Goal: Task Accomplishment & Management: Use online tool/utility

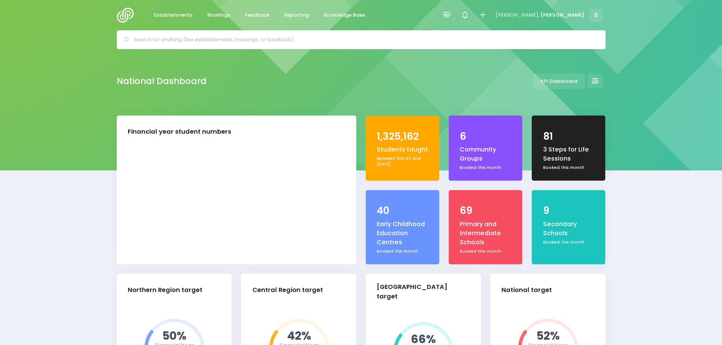
select select "5"
click at [291, 15] on span "Reporting" at bounding box center [296, 15] width 25 height 8
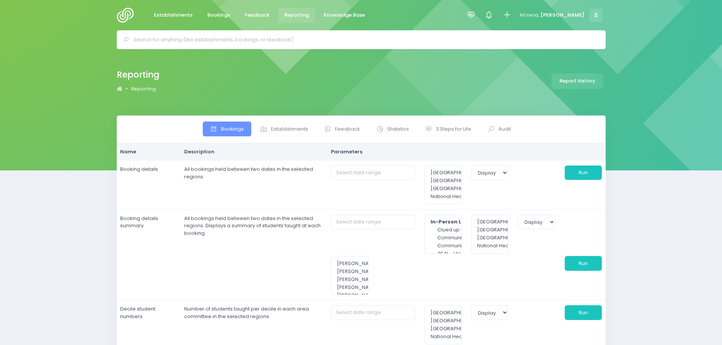
select select
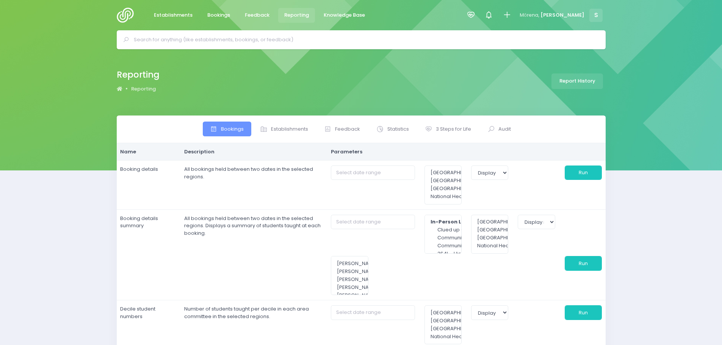
select select
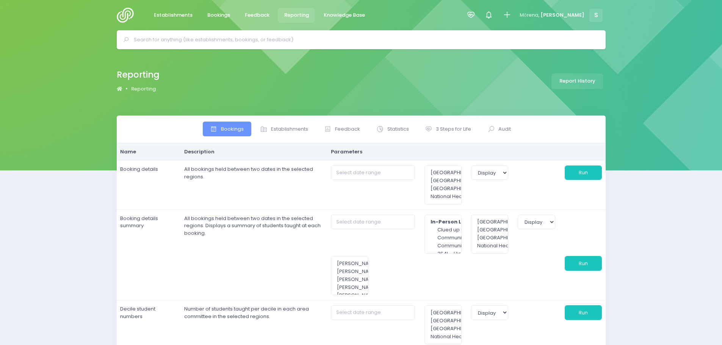
select select
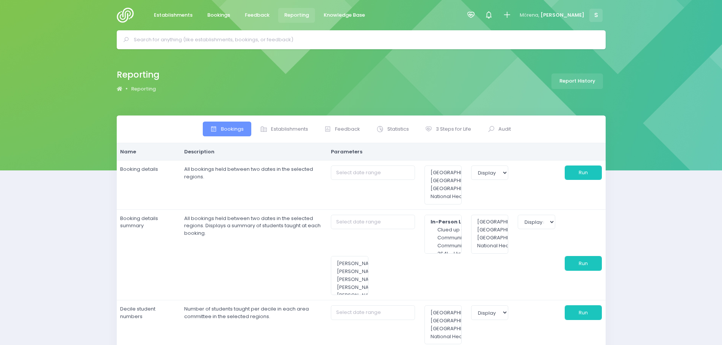
select select
type input "[DATE] to [DATE]"
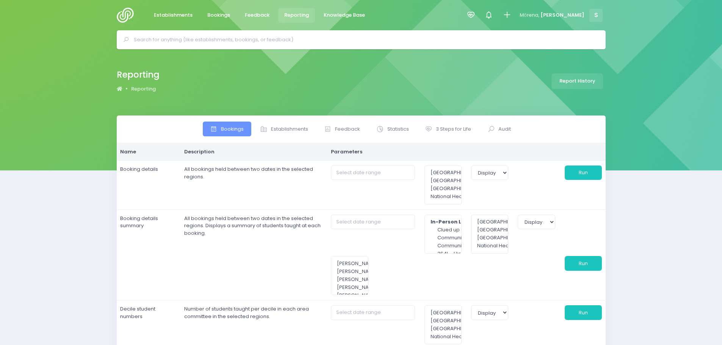
type input "[DATE] to [DATE]"
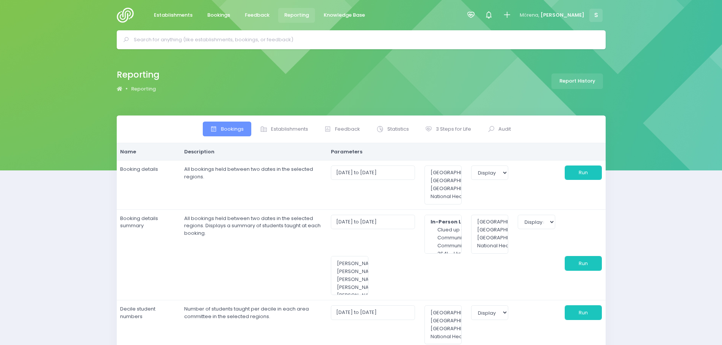
select select
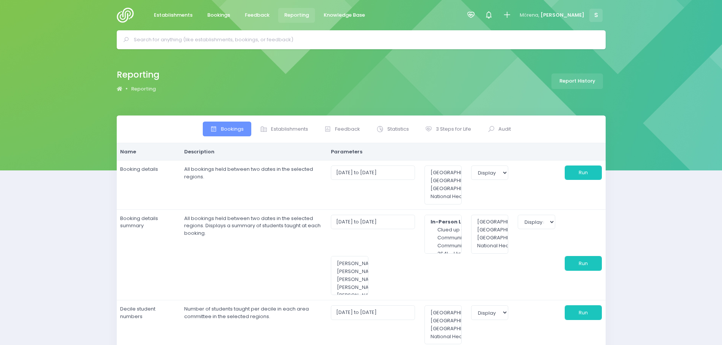
select select
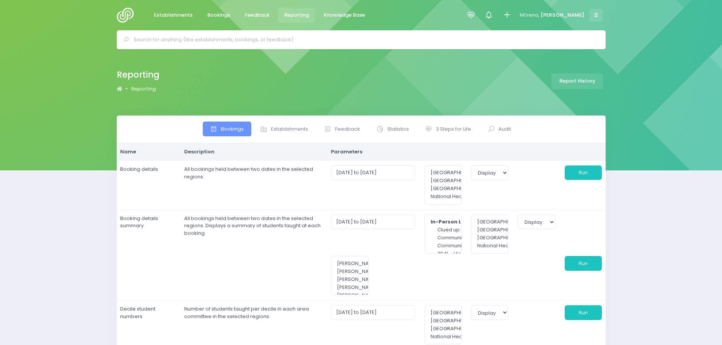
select select
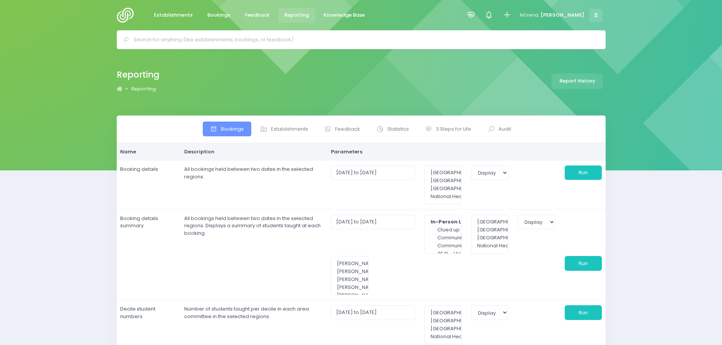
select select
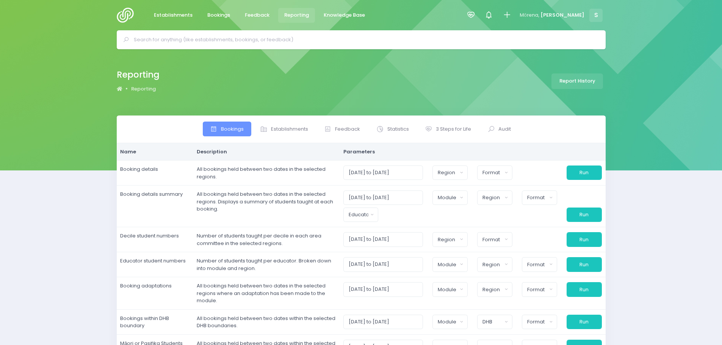
select select
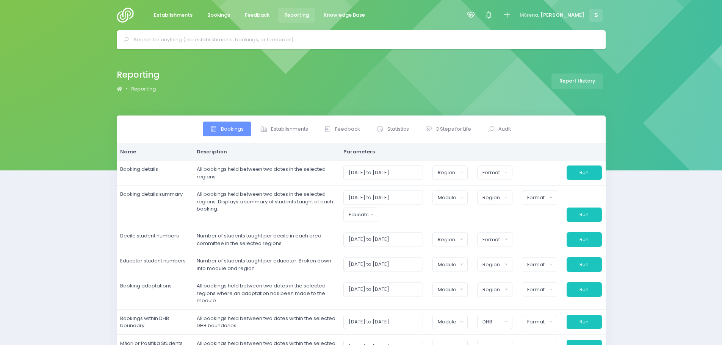
select select
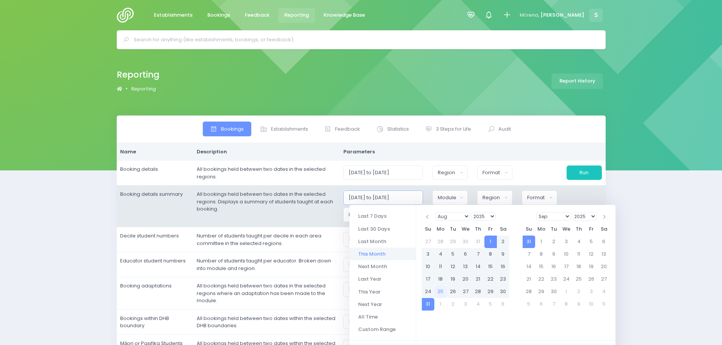
click at [383, 196] on input "[DATE] to [DATE]" at bounding box center [383, 198] width 80 height 14
click at [369, 198] on input "[DATE] to [DATE]" at bounding box center [383, 198] width 80 height 14
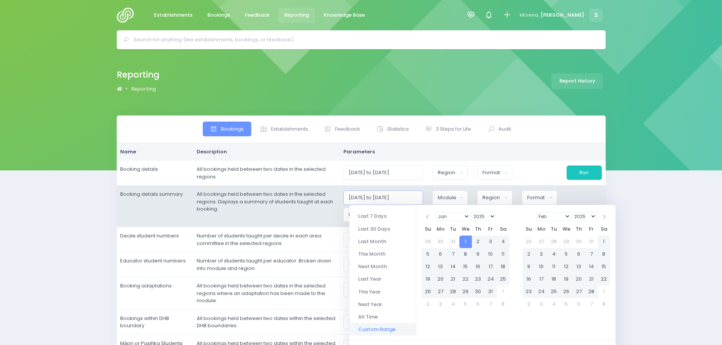
click at [402, 196] on input "[DATE] to [DATE]" at bounding box center [383, 198] width 80 height 14
click at [393, 197] on input "[DATE] to [DATE]" at bounding box center [383, 198] width 80 height 14
type input "[DATE] to [DATE]"
click at [325, 209] on td "All bookings held between two dates in the selected regions. Displays a summary…" at bounding box center [266, 207] width 147 height 42
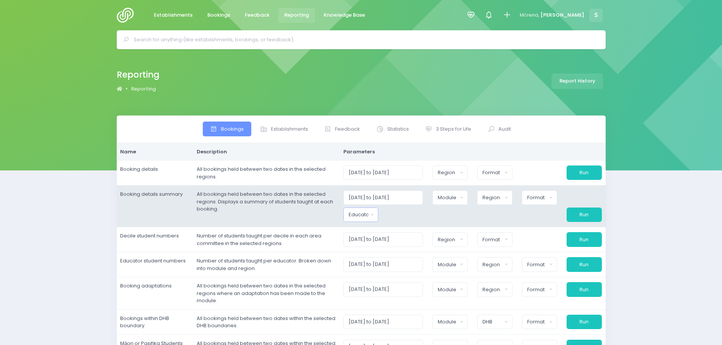
click at [375, 218] on button "Educator" at bounding box center [360, 215] width 35 height 14
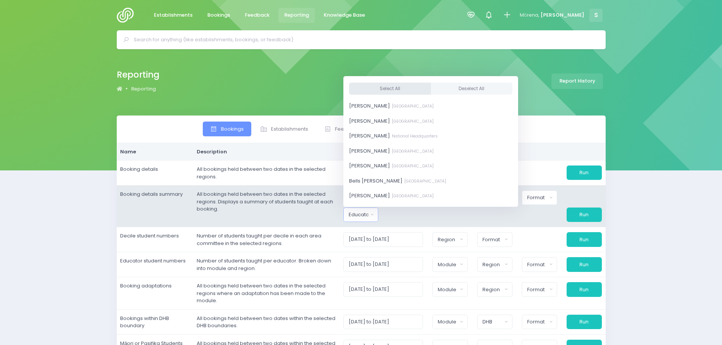
click at [393, 91] on button "Select All" at bounding box center [390, 88] width 82 height 13
select select "381987"
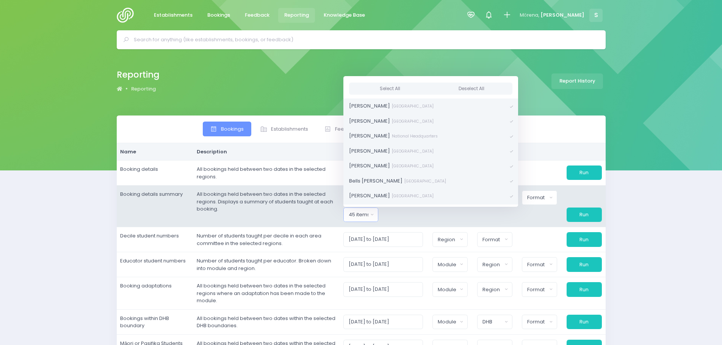
drag, startPoint x: 428, startPoint y: 220, endPoint x: 458, endPoint y: 210, distance: 32.0
click at [428, 220] on div at bounding box center [405, 215] width 45 height 14
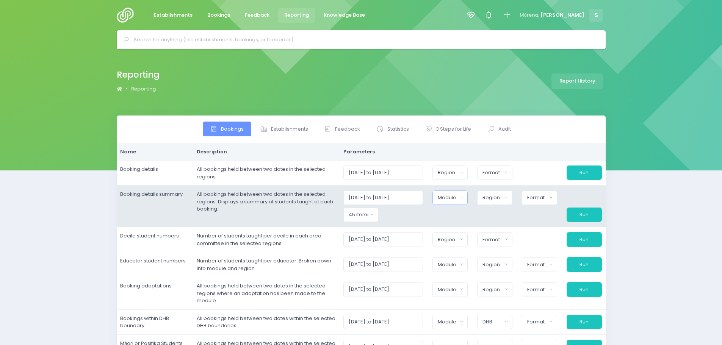
click at [458, 200] on div "Module" at bounding box center [448, 198] width 20 height 8
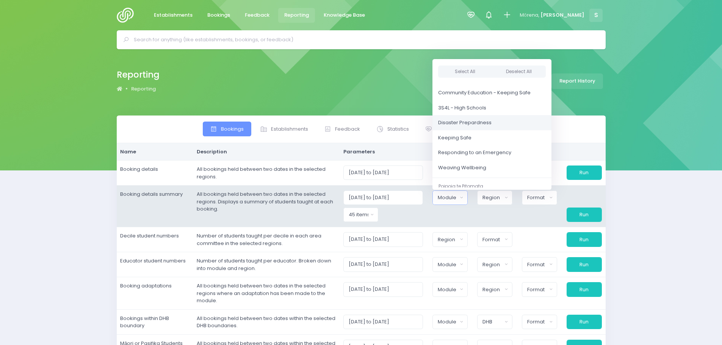
scroll to position [76, 0]
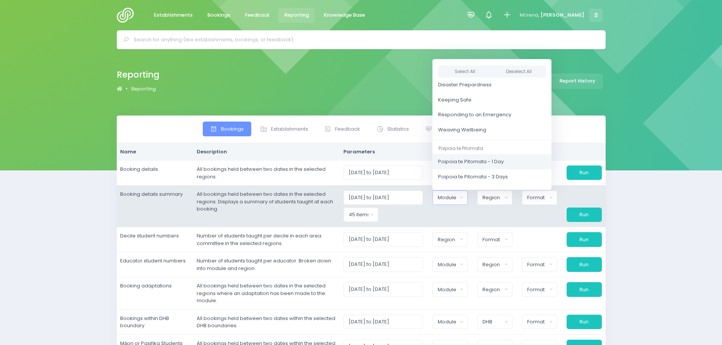
click at [464, 163] on span "Poipoia te Pitomata - 1 Day" at bounding box center [471, 162] width 66 height 8
select select "Poipoia te Pitomata - 1 Day"
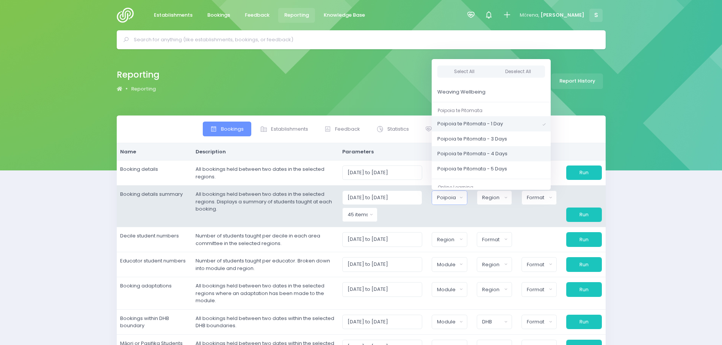
click at [479, 150] on span "Poipoia te Pitomata - 4 Days" at bounding box center [473, 154] width 70 height 8
click at [492, 138] on span "Poipoia te Pitomata - 3 Days" at bounding box center [473, 139] width 70 height 8
click at [477, 169] on span "Poipoia te Pitomata - 5 Days" at bounding box center [473, 169] width 70 height 8
click at [472, 214] on div at bounding box center [450, 215] width 45 height 14
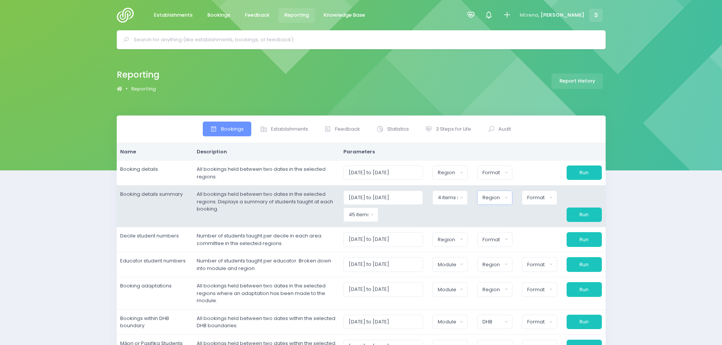
click at [496, 199] on div "Region" at bounding box center [493, 198] width 20 height 8
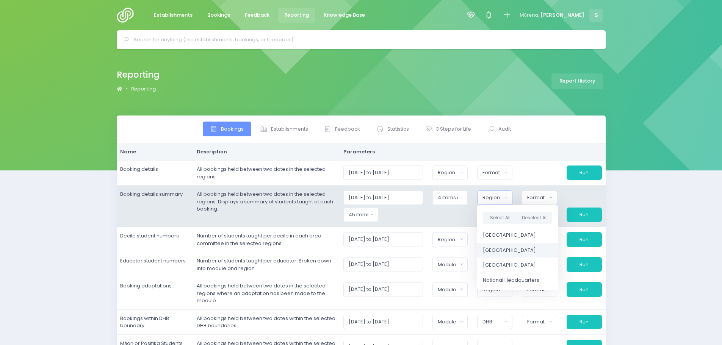
click at [499, 249] on span "[GEOGRAPHIC_DATA]" at bounding box center [509, 251] width 53 height 8
select select "Central"
click at [532, 195] on div "Format" at bounding box center [537, 198] width 20 height 8
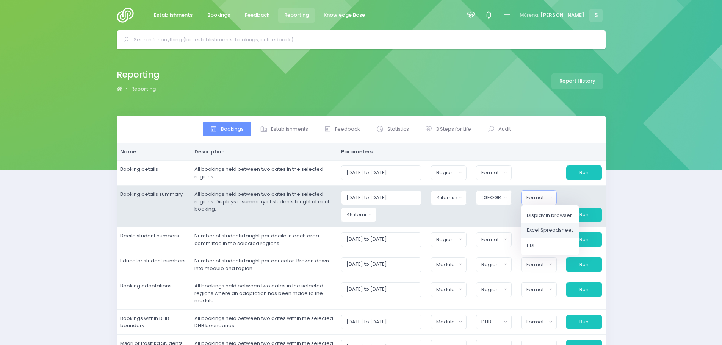
drag, startPoint x: 539, startPoint y: 232, endPoint x: 582, endPoint y: 220, distance: 44.3
click at [539, 232] on span "Excel Spreadsheet" at bounding box center [550, 231] width 46 height 8
select select "excel"
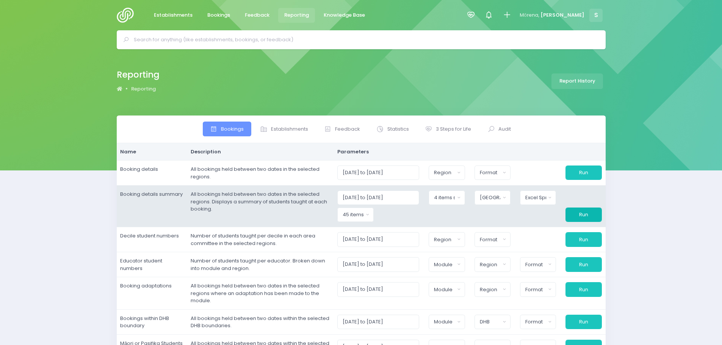
click at [582, 219] on button "Run" at bounding box center [584, 215] width 36 height 14
